Goal: Information Seeking & Learning: Compare options

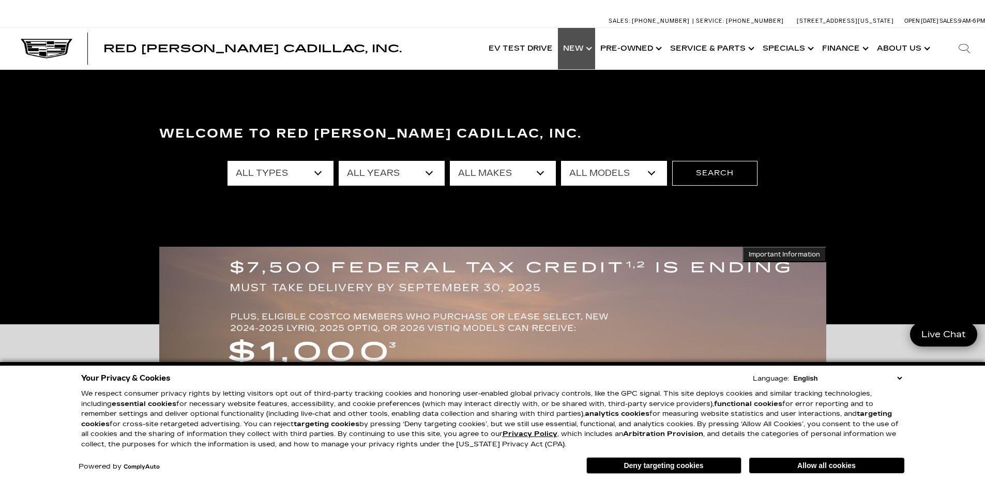
click at [575, 46] on link "Show New" at bounding box center [576, 48] width 37 height 41
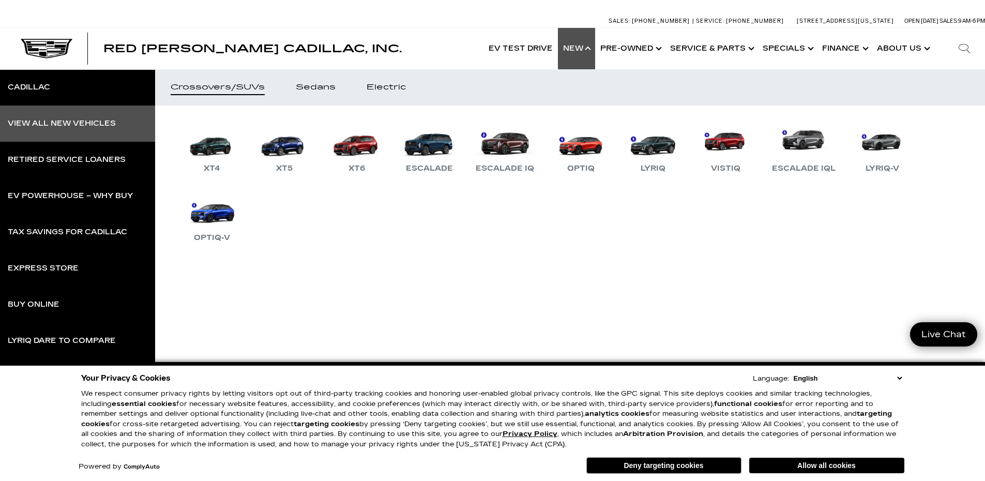
click at [27, 123] on div "View All New Vehicles" at bounding box center [62, 123] width 108 height 7
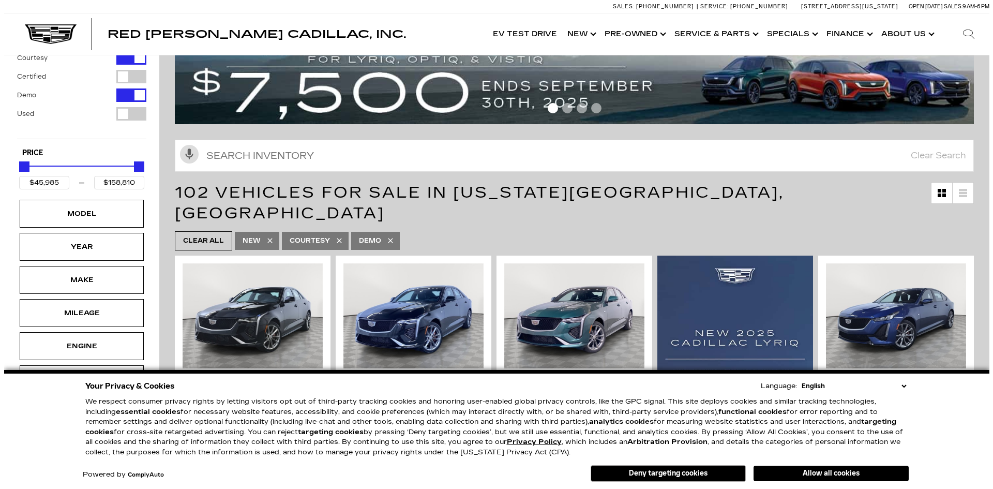
scroll to position [103, 0]
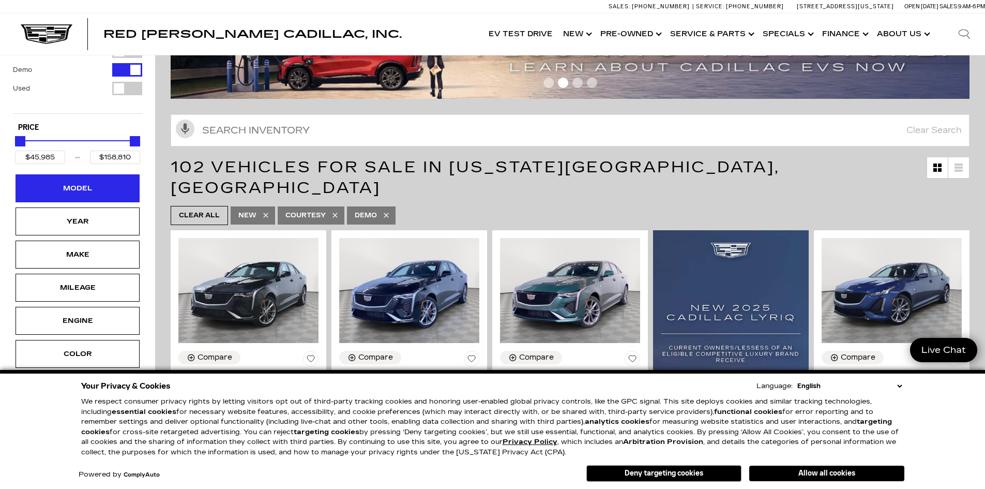
click at [87, 187] on div "Model" at bounding box center [78, 188] width 52 height 11
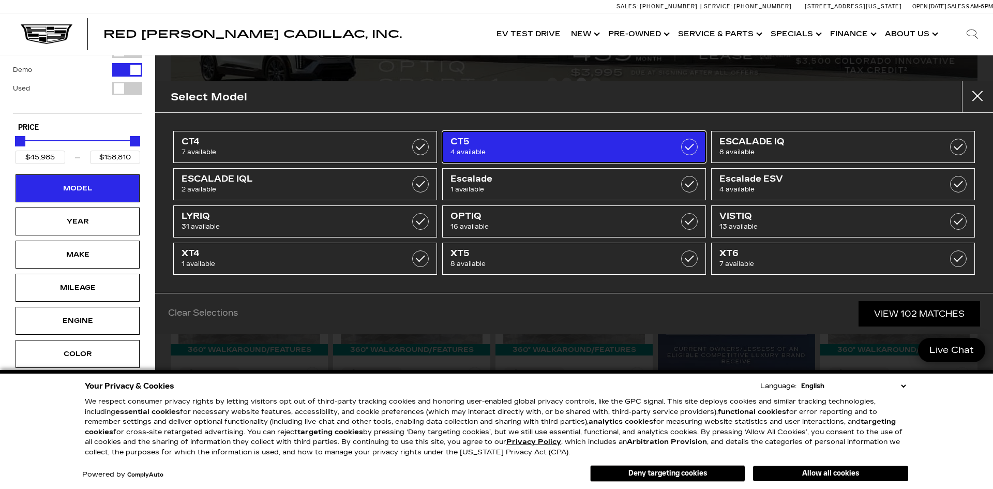
click at [689, 146] on label at bounding box center [689, 147] width 17 height 17
type input "$50,467"
type input "$56,635"
checkbox input "true"
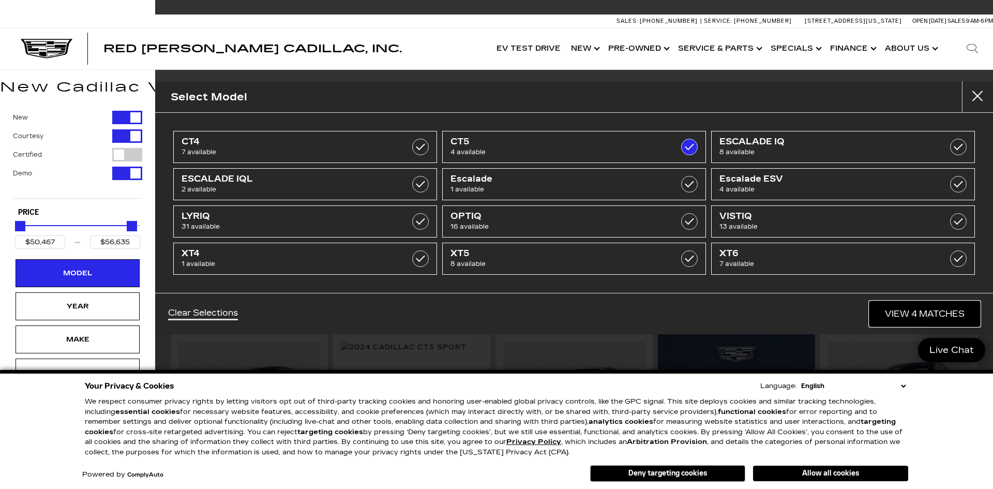
click at [904, 304] on link "View 4 Matches" at bounding box center [925, 313] width 111 height 25
